Goal: Task Accomplishment & Management: Complete application form

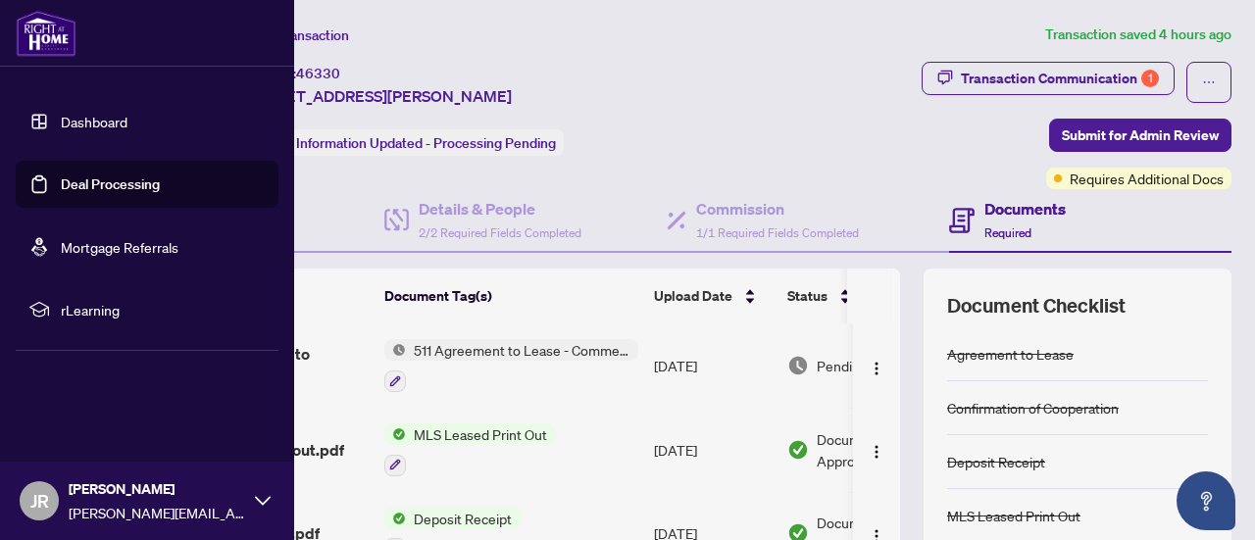
click at [72, 114] on link "Dashboard" at bounding box center [94, 122] width 67 height 18
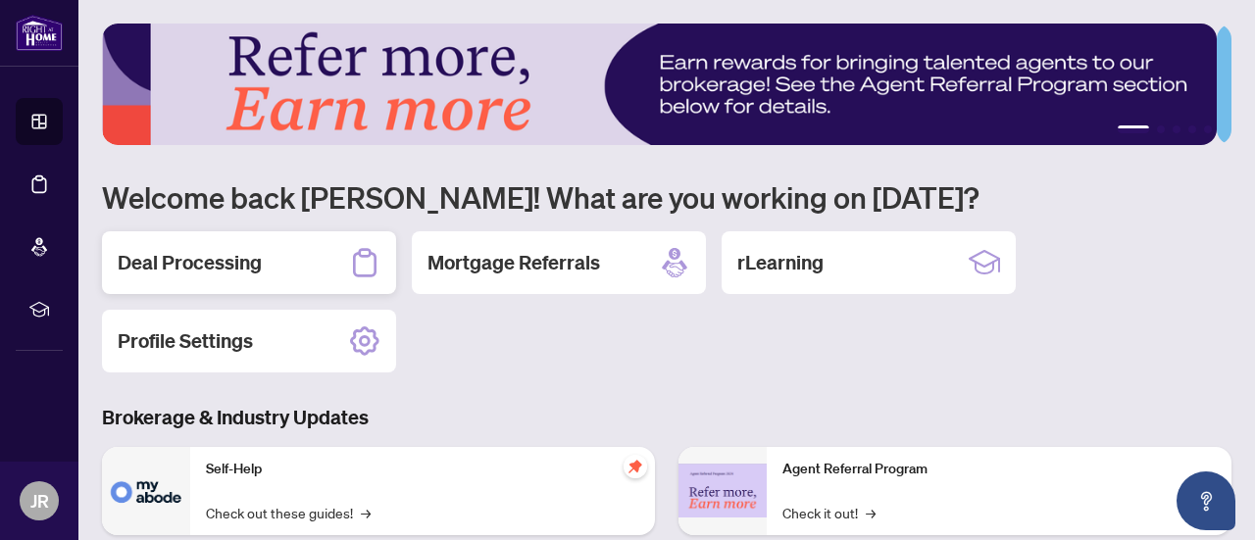
click at [173, 278] on div "Deal Processing" at bounding box center [249, 262] width 294 height 63
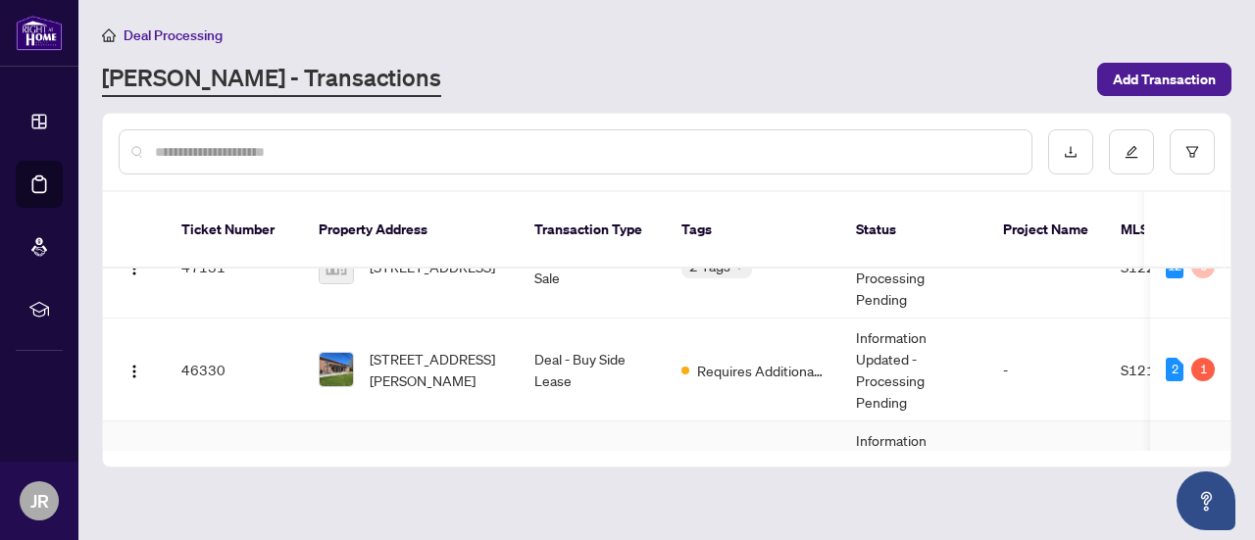
scroll to position [73, 0]
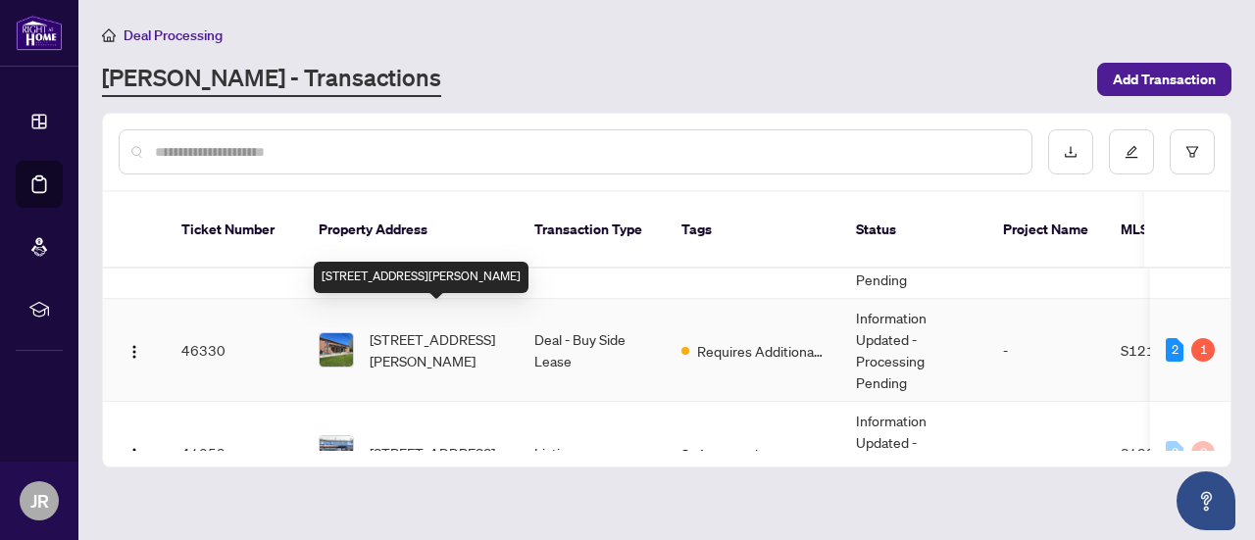
click at [480, 332] on span "[STREET_ADDRESS][PERSON_NAME]" at bounding box center [436, 349] width 133 height 43
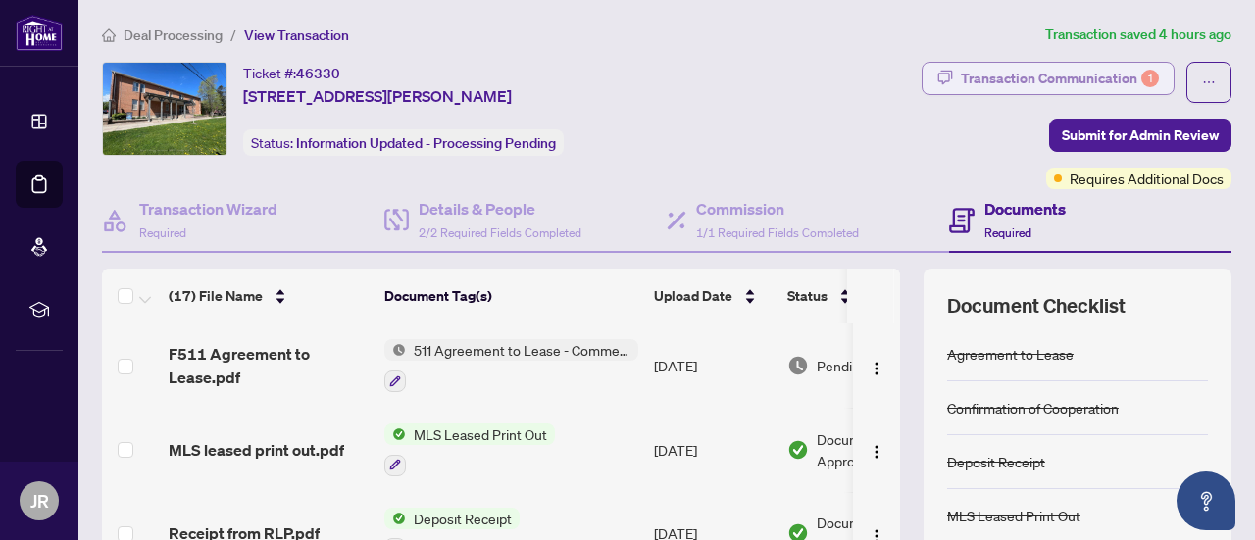
click at [1145, 83] on button "Transaction Communication 1" at bounding box center [1048, 78] width 253 height 33
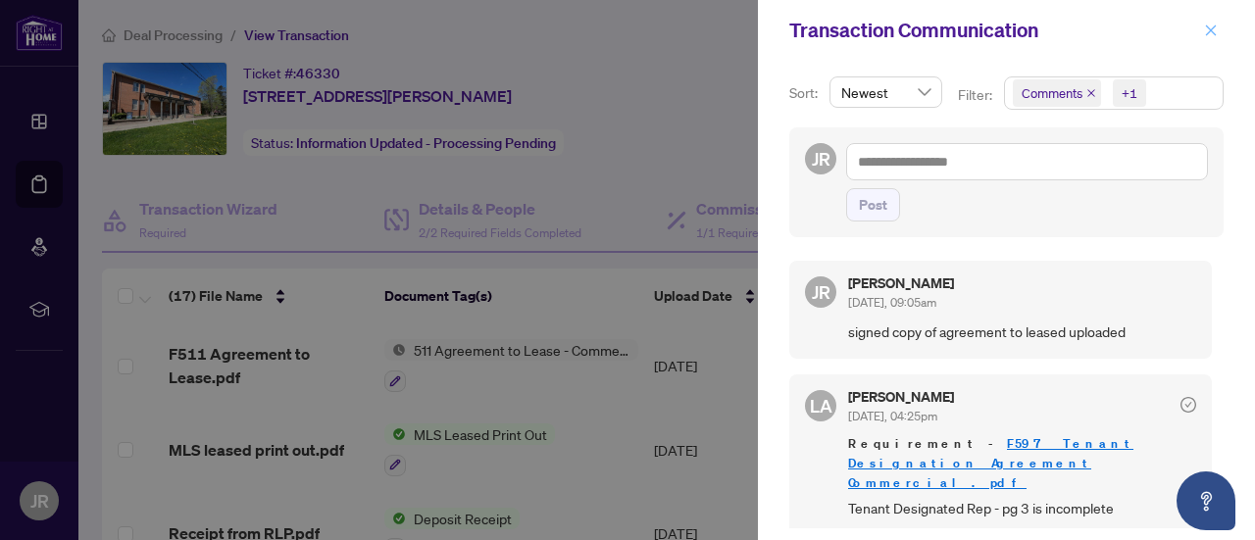
click at [1212, 30] on icon "close" at bounding box center [1211, 31] width 14 height 14
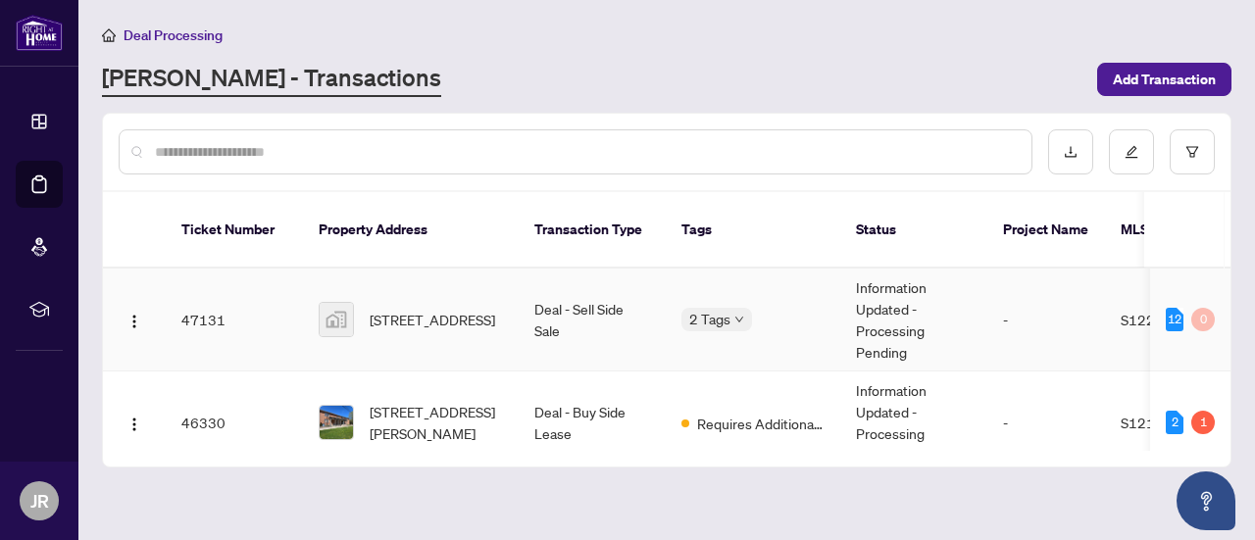
scroll to position [20, 0]
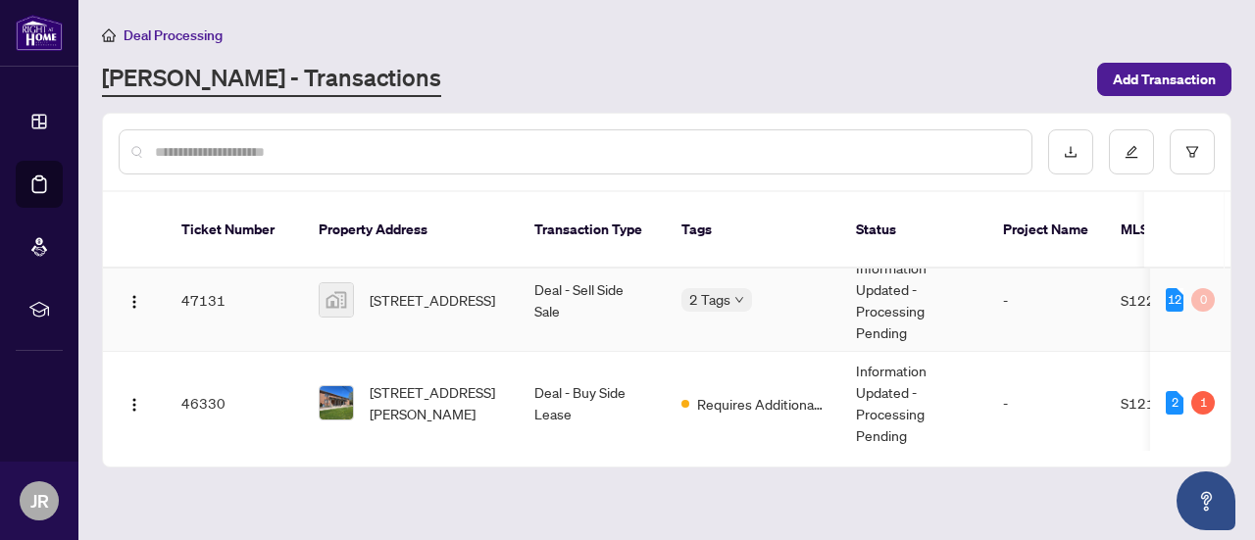
click at [596, 312] on td "Deal - Sell Side Sale" at bounding box center [592, 300] width 147 height 103
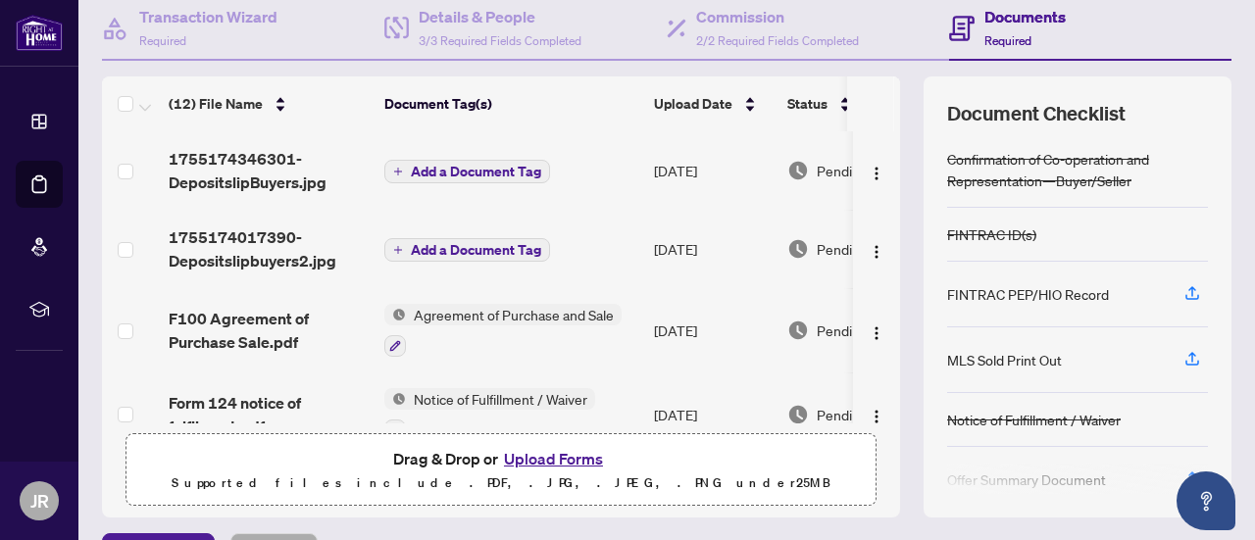
scroll to position [59, 0]
click at [1183, 356] on icon "button" at bounding box center [1192, 357] width 18 height 18
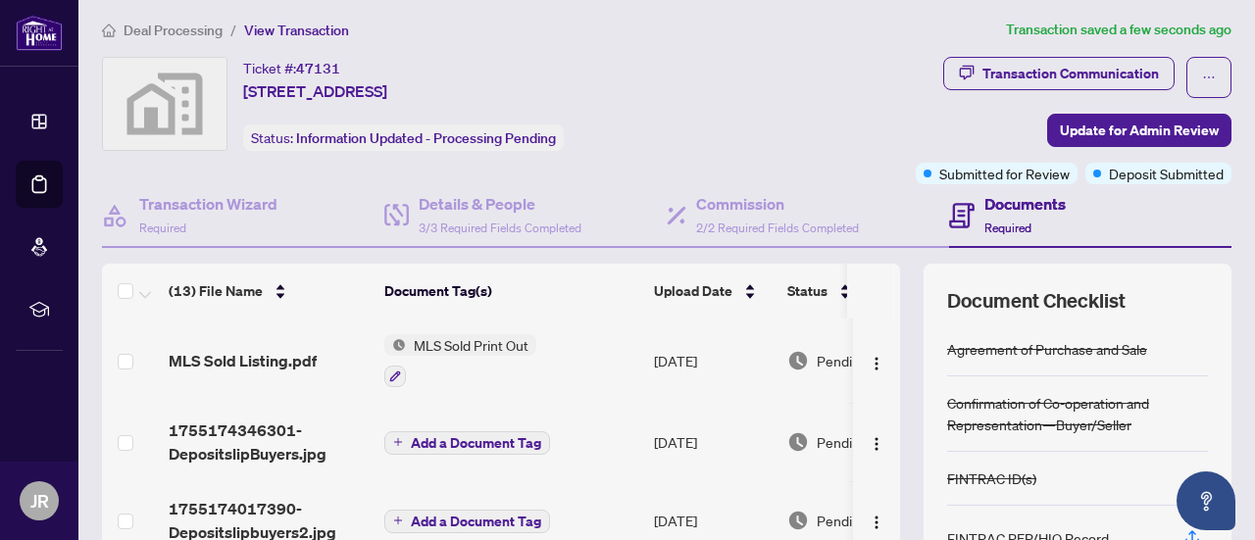
scroll to position [0, 0]
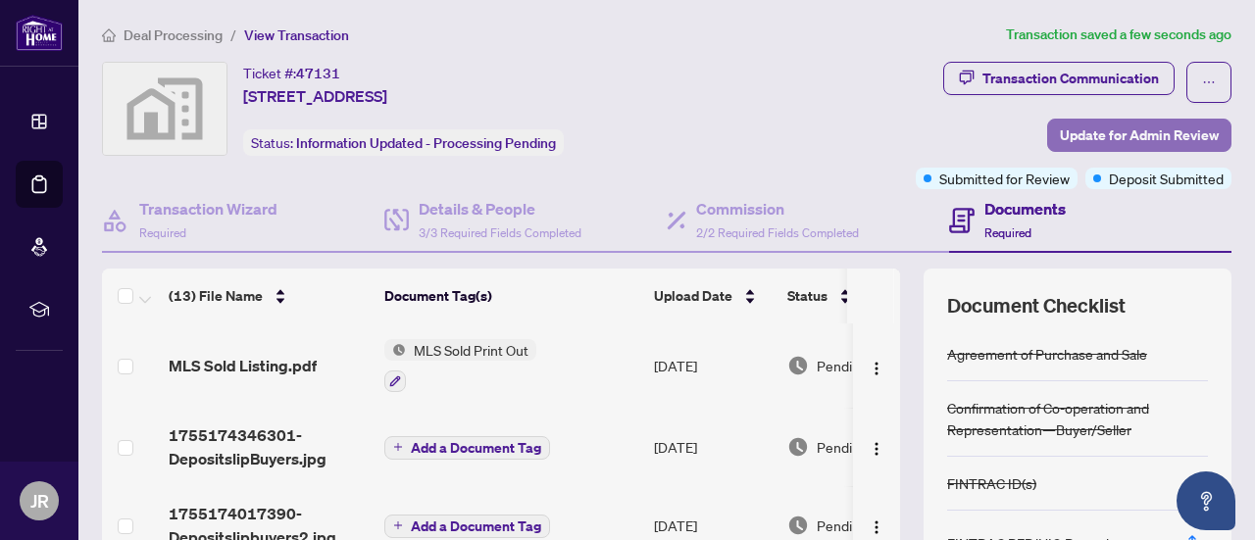
click at [1140, 130] on span "Update for Admin Review" at bounding box center [1139, 135] width 159 height 31
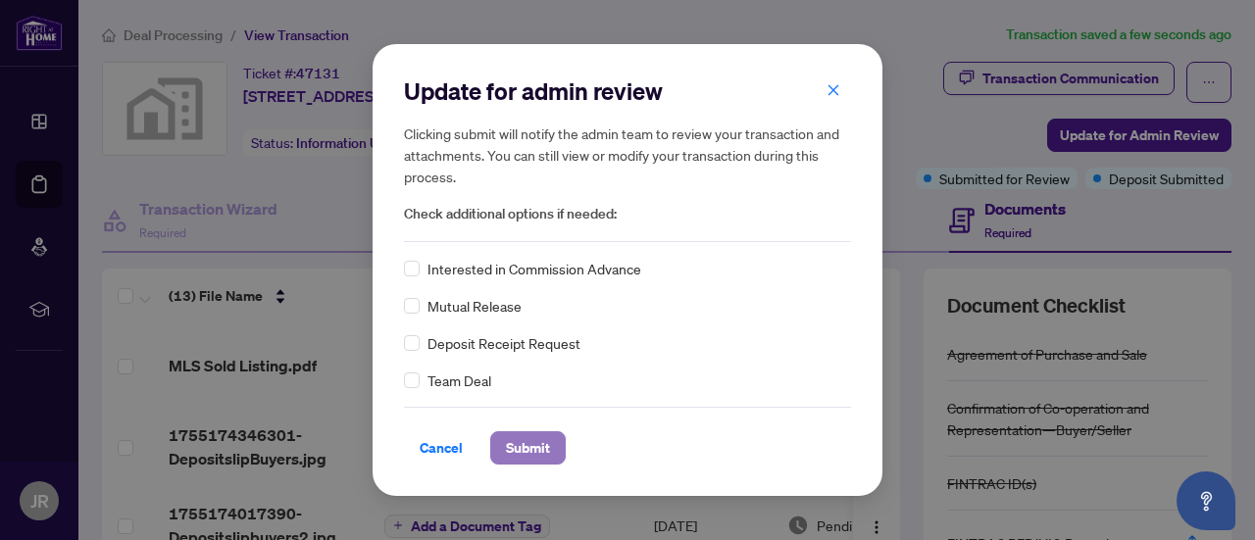
click at [541, 457] on span "Submit" at bounding box center [528, 447] width 44 height 31
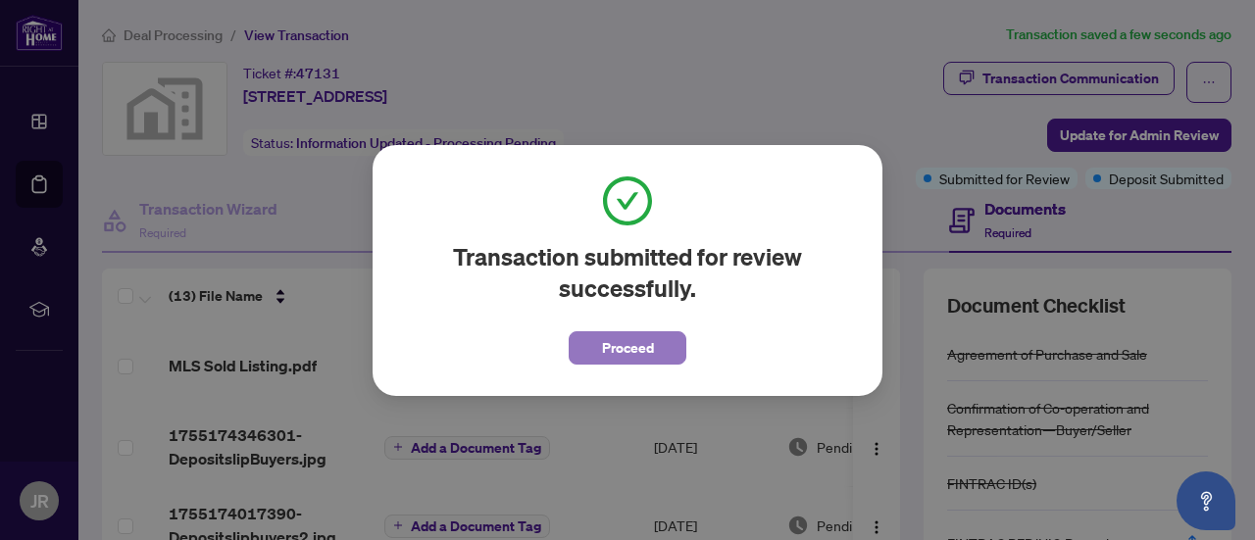
click at [631, 352] on span "Proceed" at bounding box center [628, 347] width 52 height 31
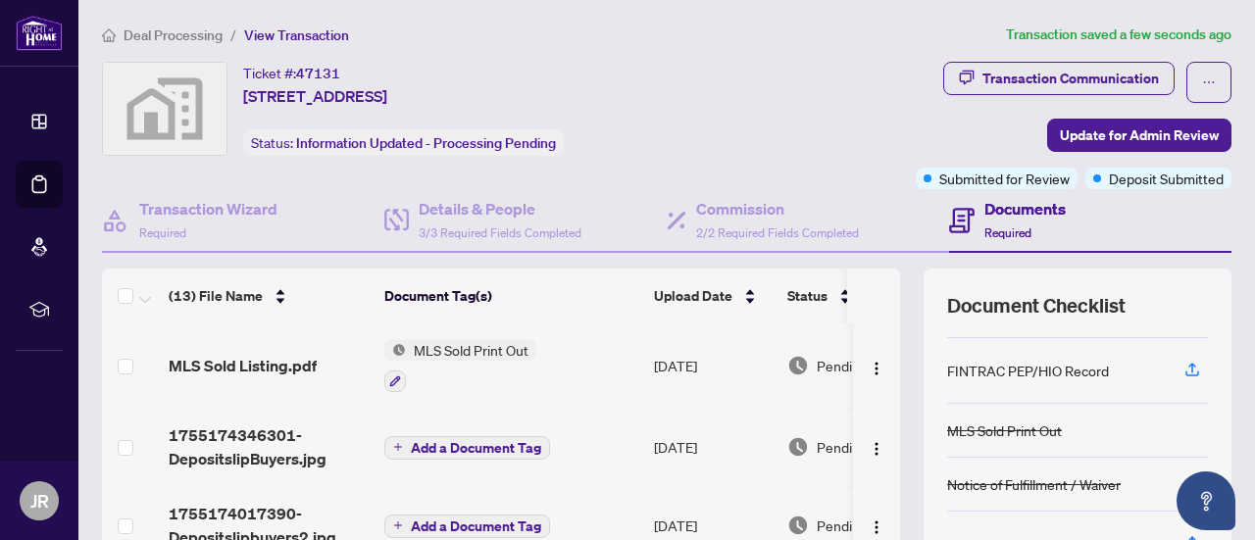
scroll to position [175, 0]
click at [1183, 362] on icon "button" at bounding box center [1192, 368] width 18 height 18
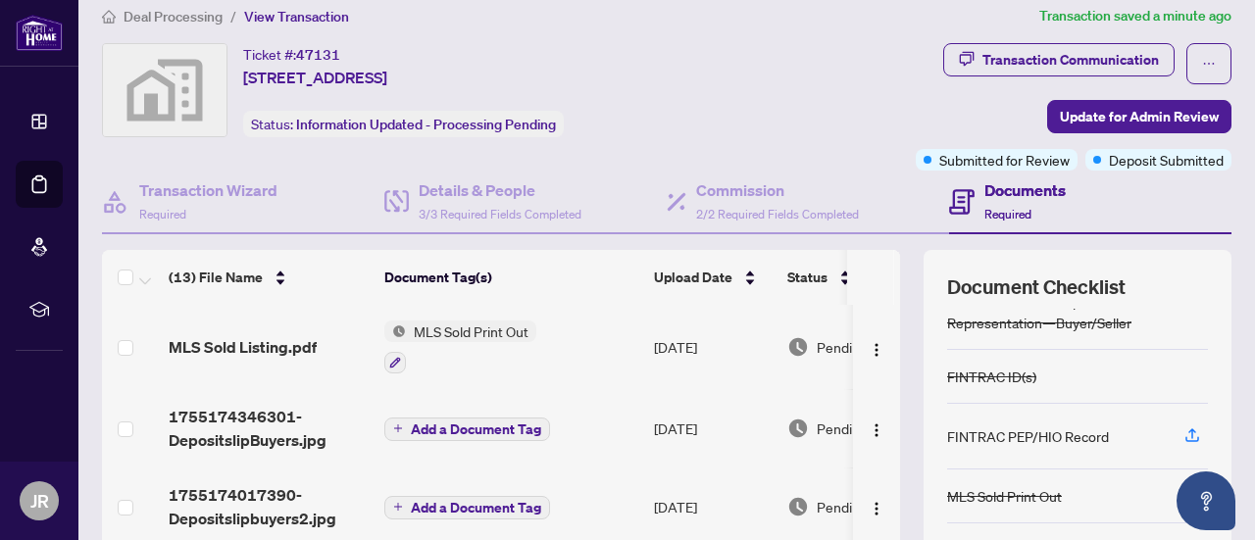
scroll to position [0, 0]
